Goal: Find contact information: Find contact information

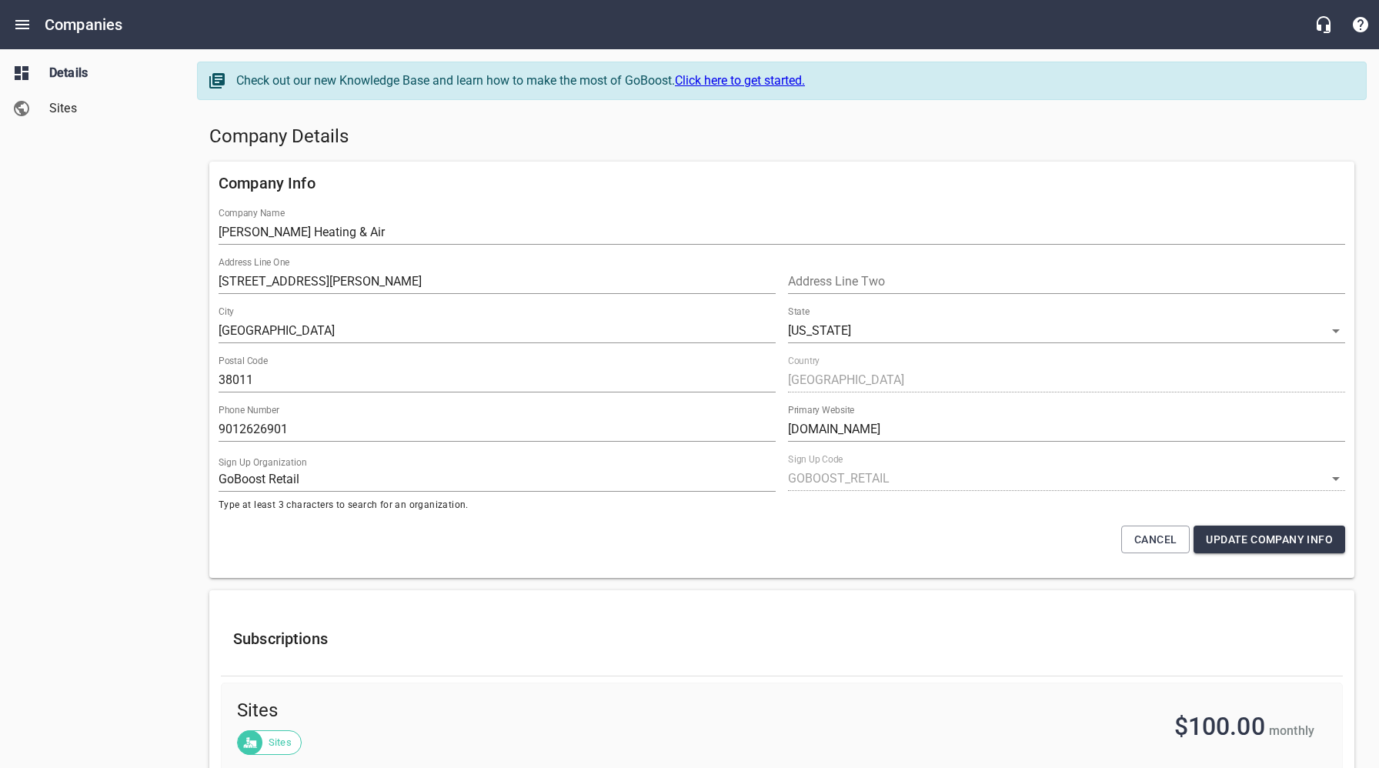
select select "[US_STATE]"
select select "4419"
click at [82, 111] on span "Sites" at bounding box center [107, 108] width 117 height 18
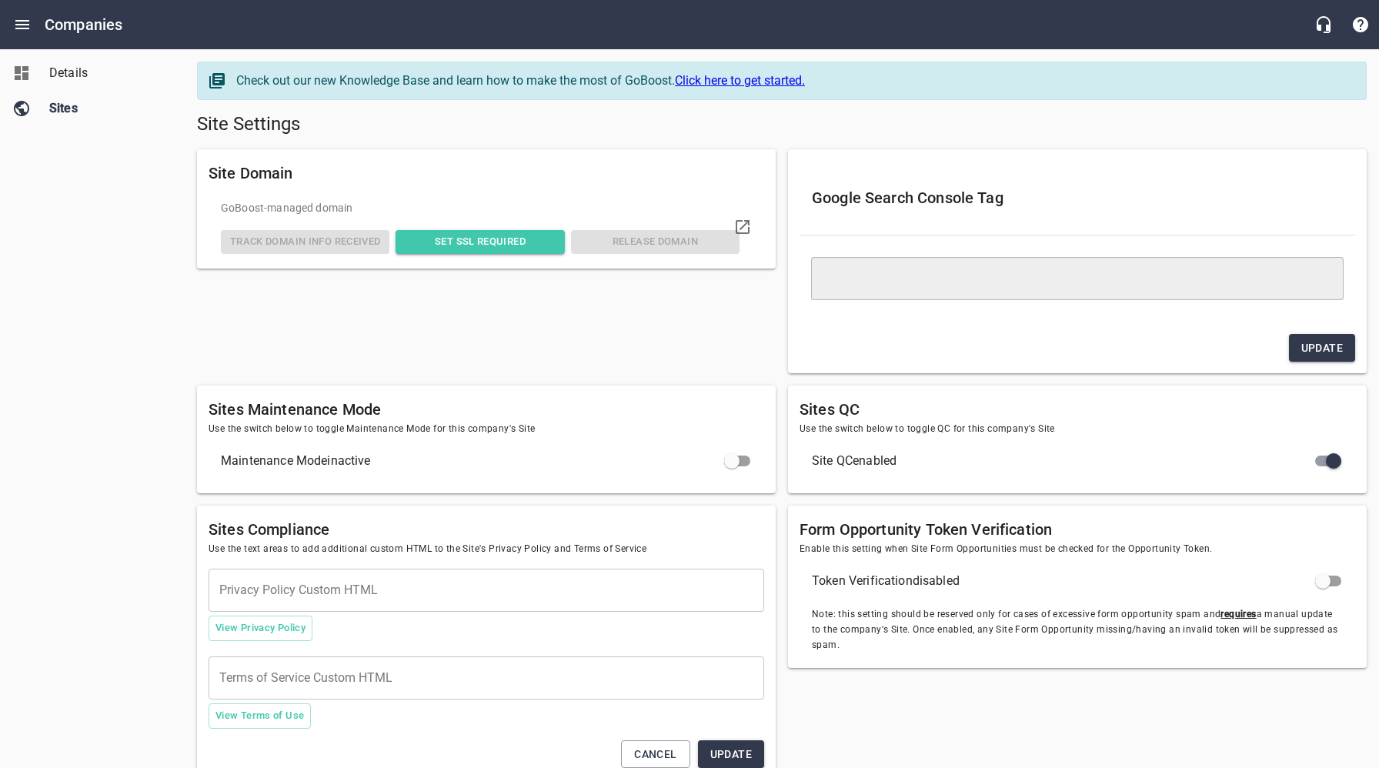
type textarea "<meta name="google-site-verification" content="qRIqHT_ngc0Awy3GDtvqb_8TG6URTRkh…"
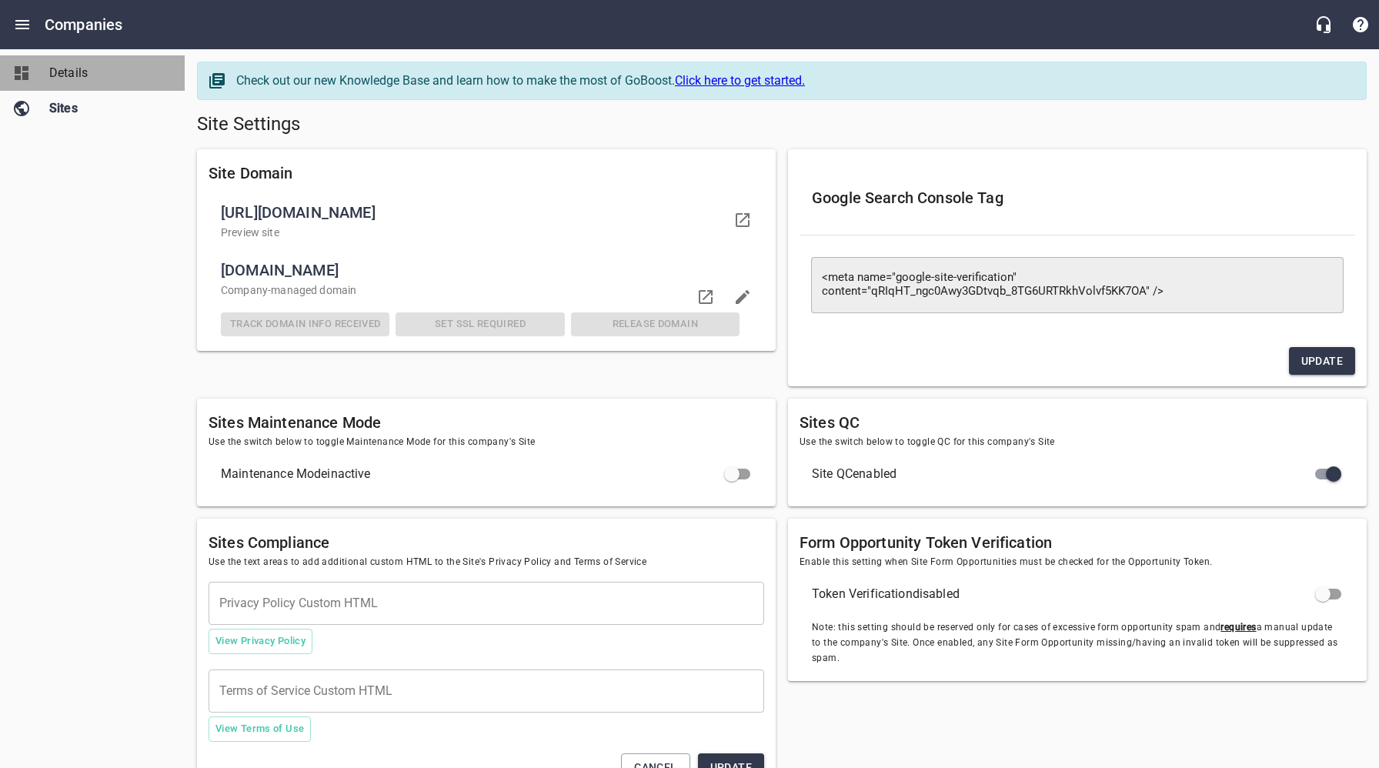
click at [75, 74] on span "Details" at bounding box center [107, 73] width 117 height 18
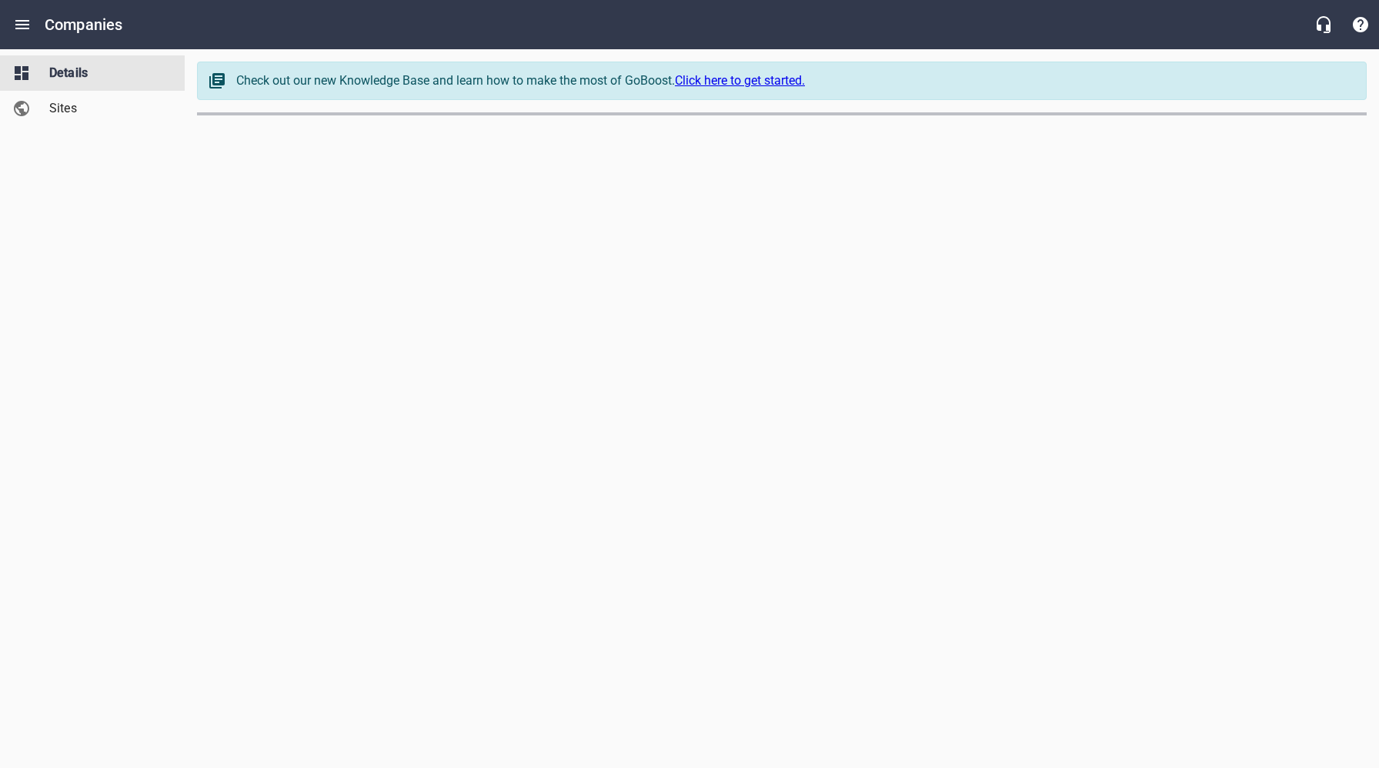
select select "[US_STATE]"
select select "4419"
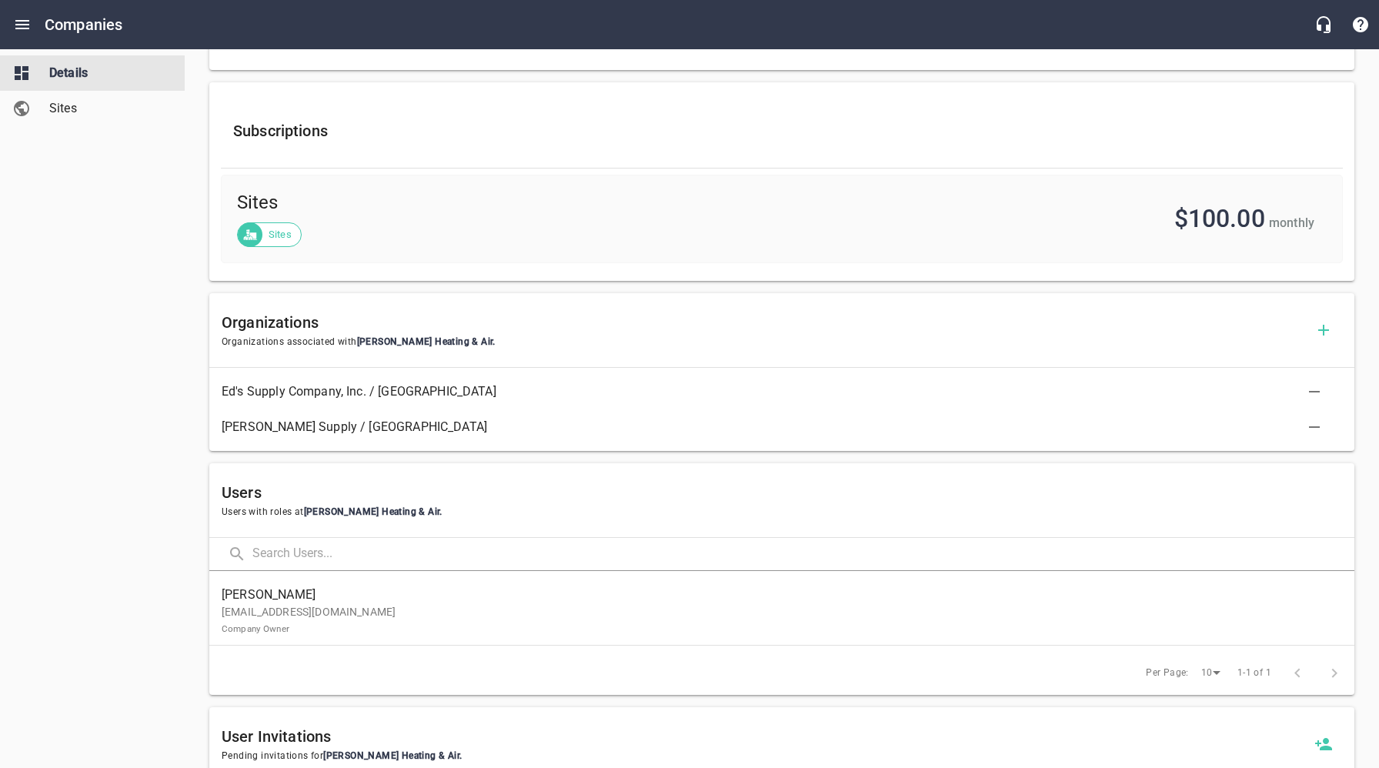
scroll to position [516, 0]
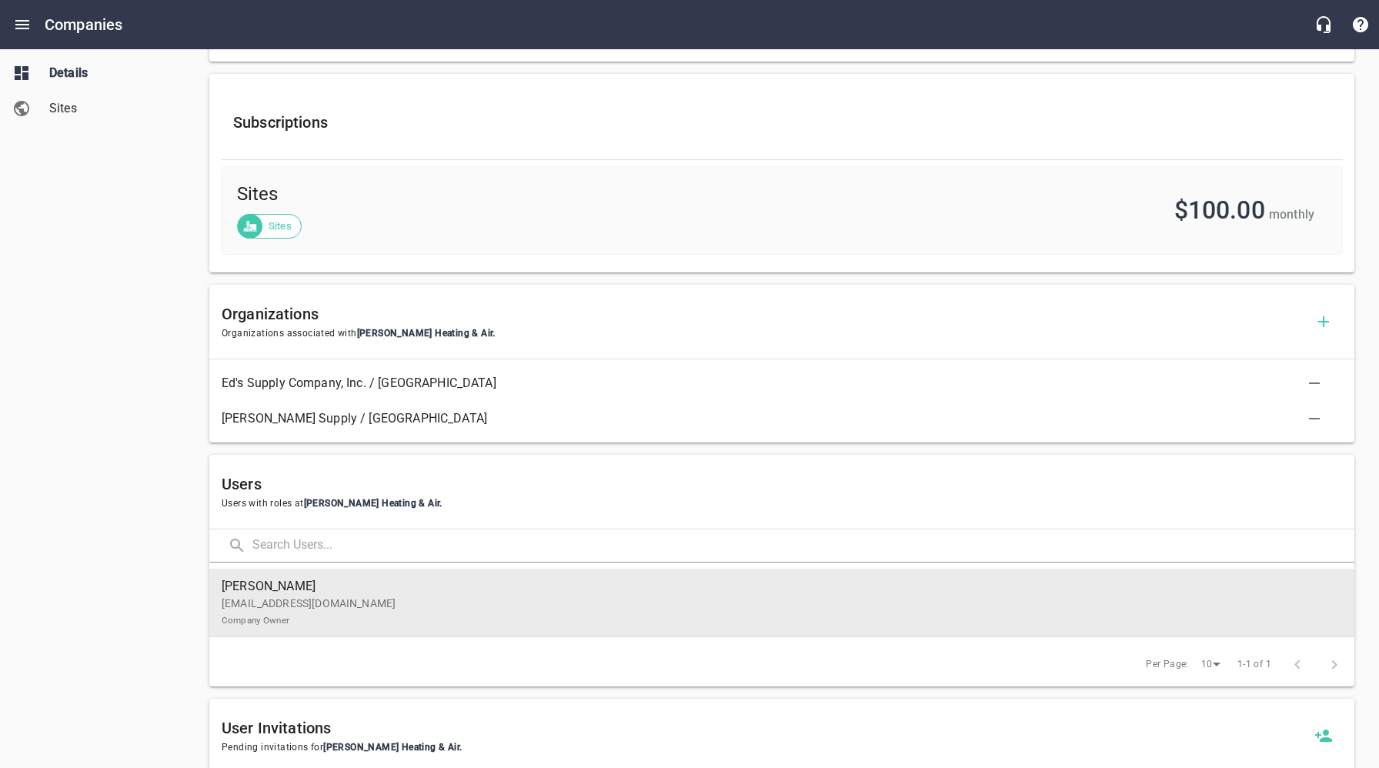
click at [330, 607] on p "[EMAIL_ADDRESS][DOMAIN_NAME] Company Owner" at bounding box center [776, 612] width 1108 height 32
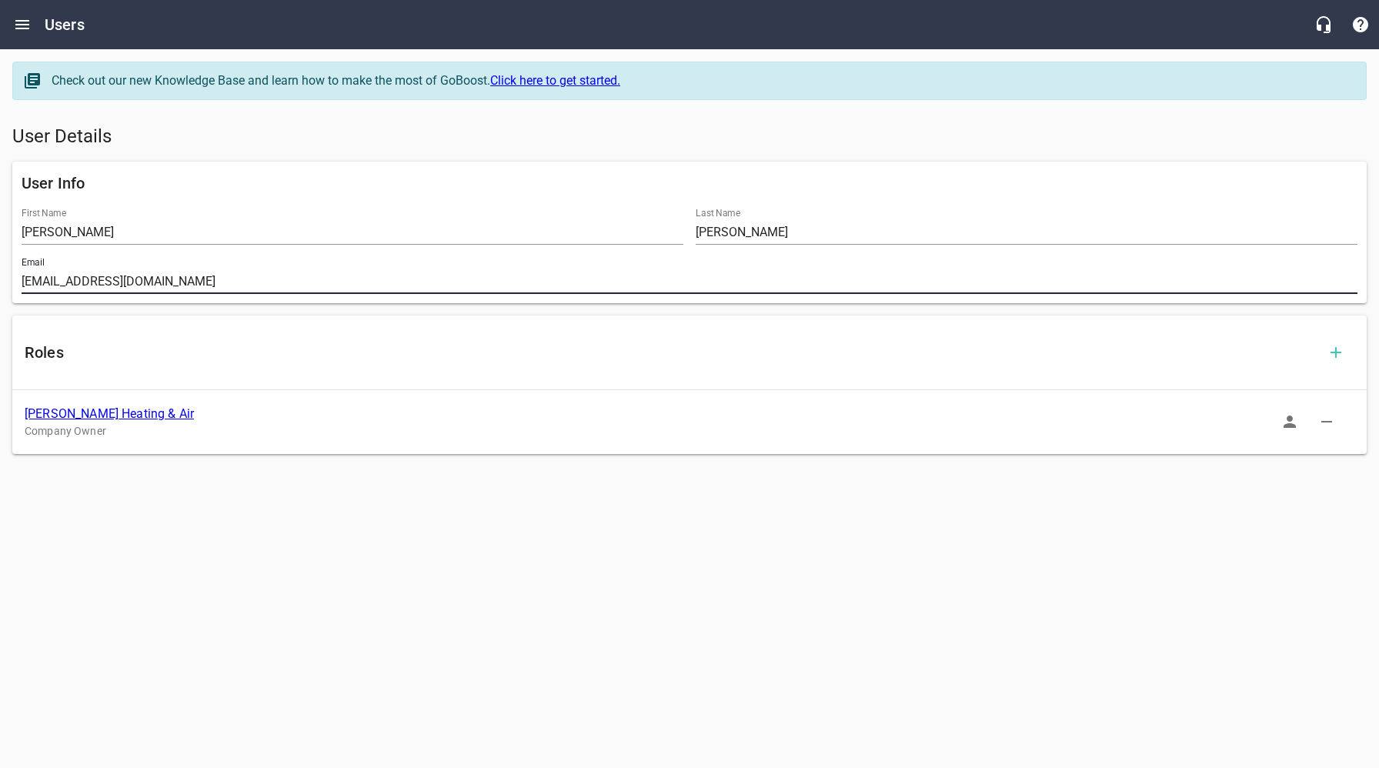
drag, startPoint x: 214, startPoint y: 285, endPoint x: 88, endPoint y: 353, distance: 143.3
click at [17, 279] on div "Email [EMAIL_ADDRESS][DOMAIN_NAME]" at bounding box center [689, 275] width 1349 height 49
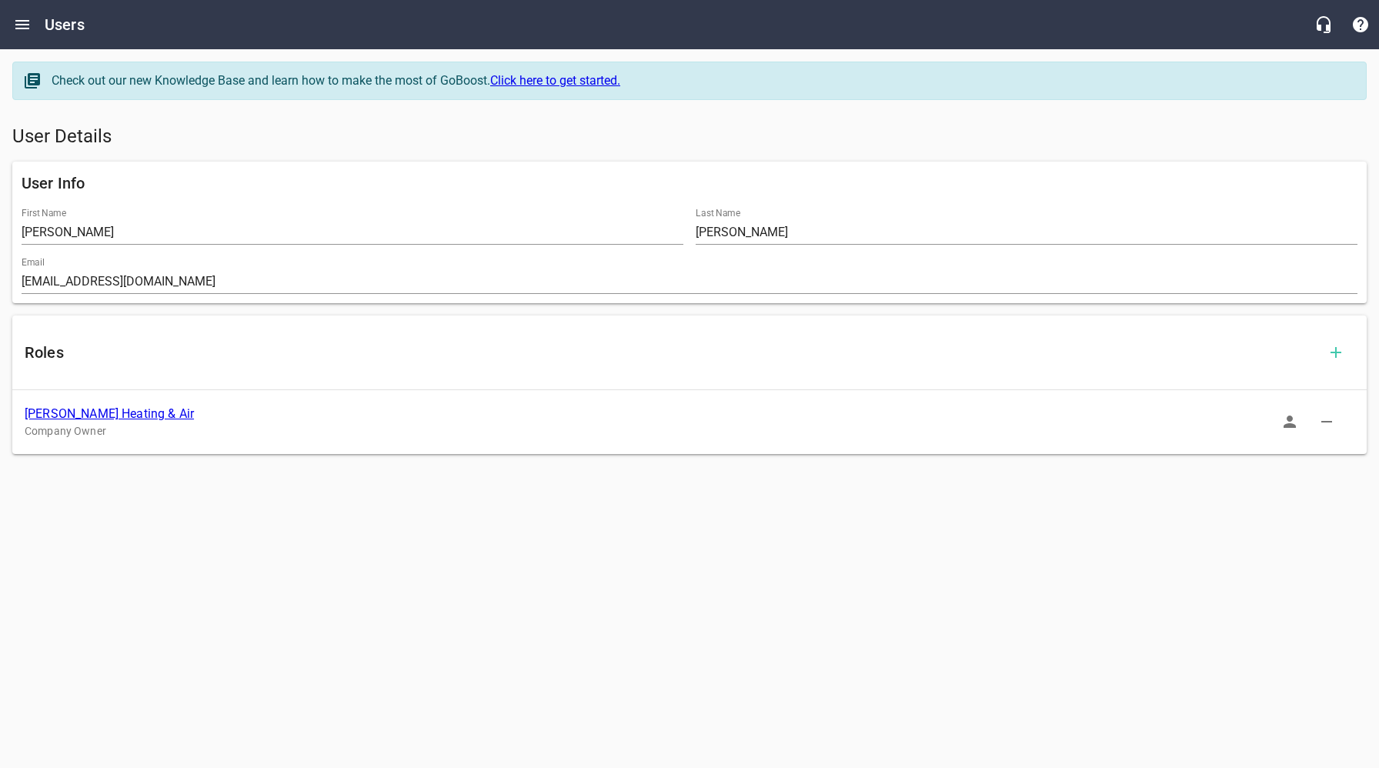
click at [102, 418] on link "[PERSON_NAME] Heating & Air" at bounding box center [109, 413] width 169 height 15
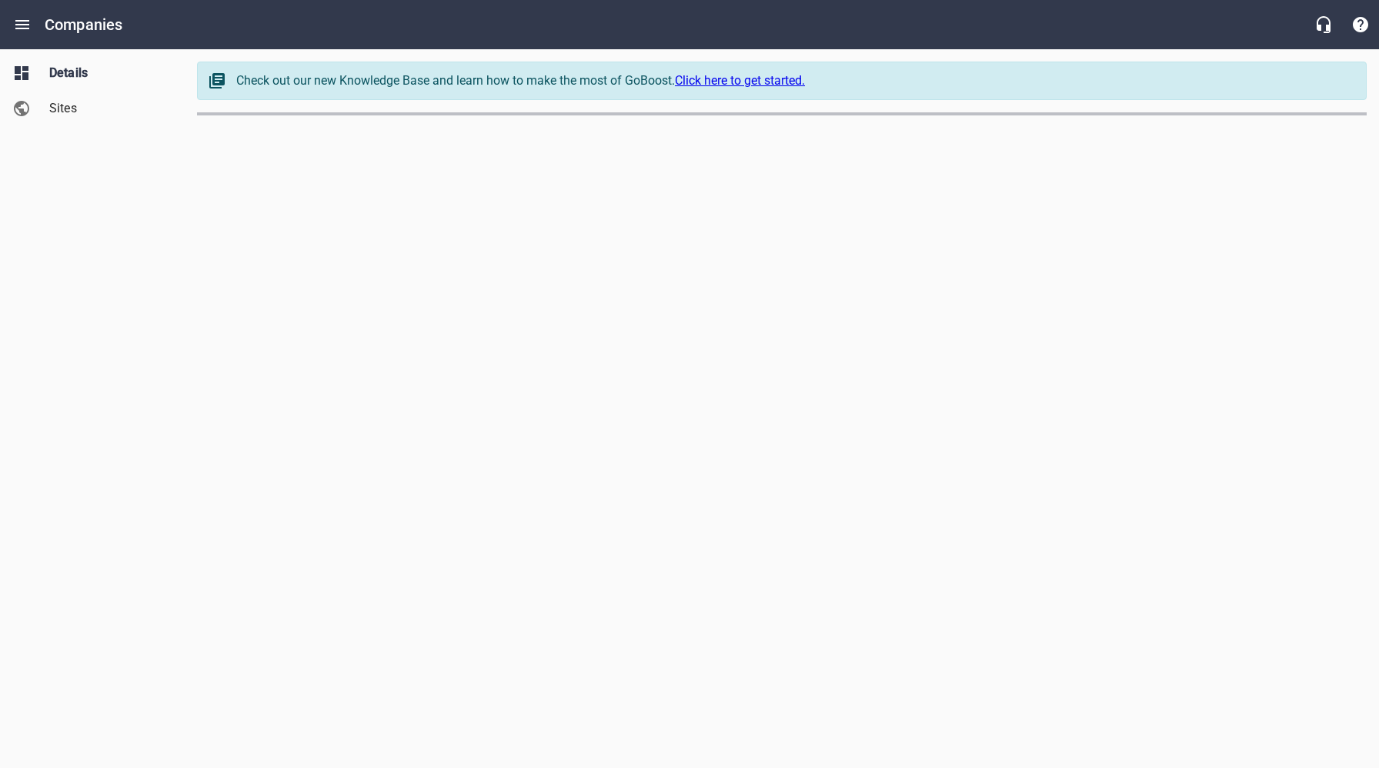
select select "[US_STATE]"
select select "4419"
